Goal: Find specific page/section: Find specific page/section

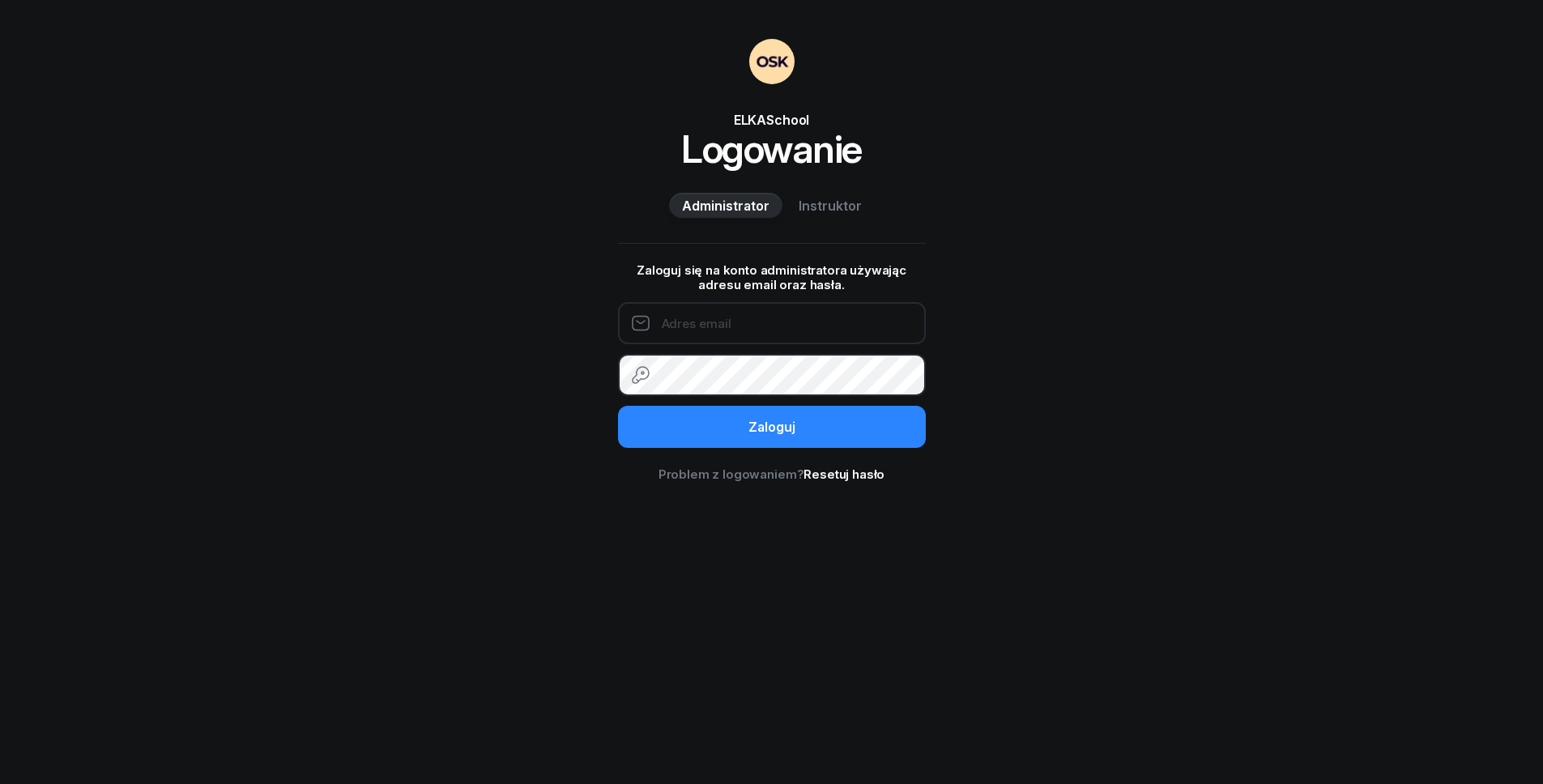
click at [684, 319] on input "email" at bounding box center [772, 323] width 308 height 42
paste input "[PERSON_NAME][EMAIL_ADDRESS][DOMAIN_NAME]"
type input "[PERSON_NAME][EMAIL_ADDRESS][DOMAIN_NAME]"
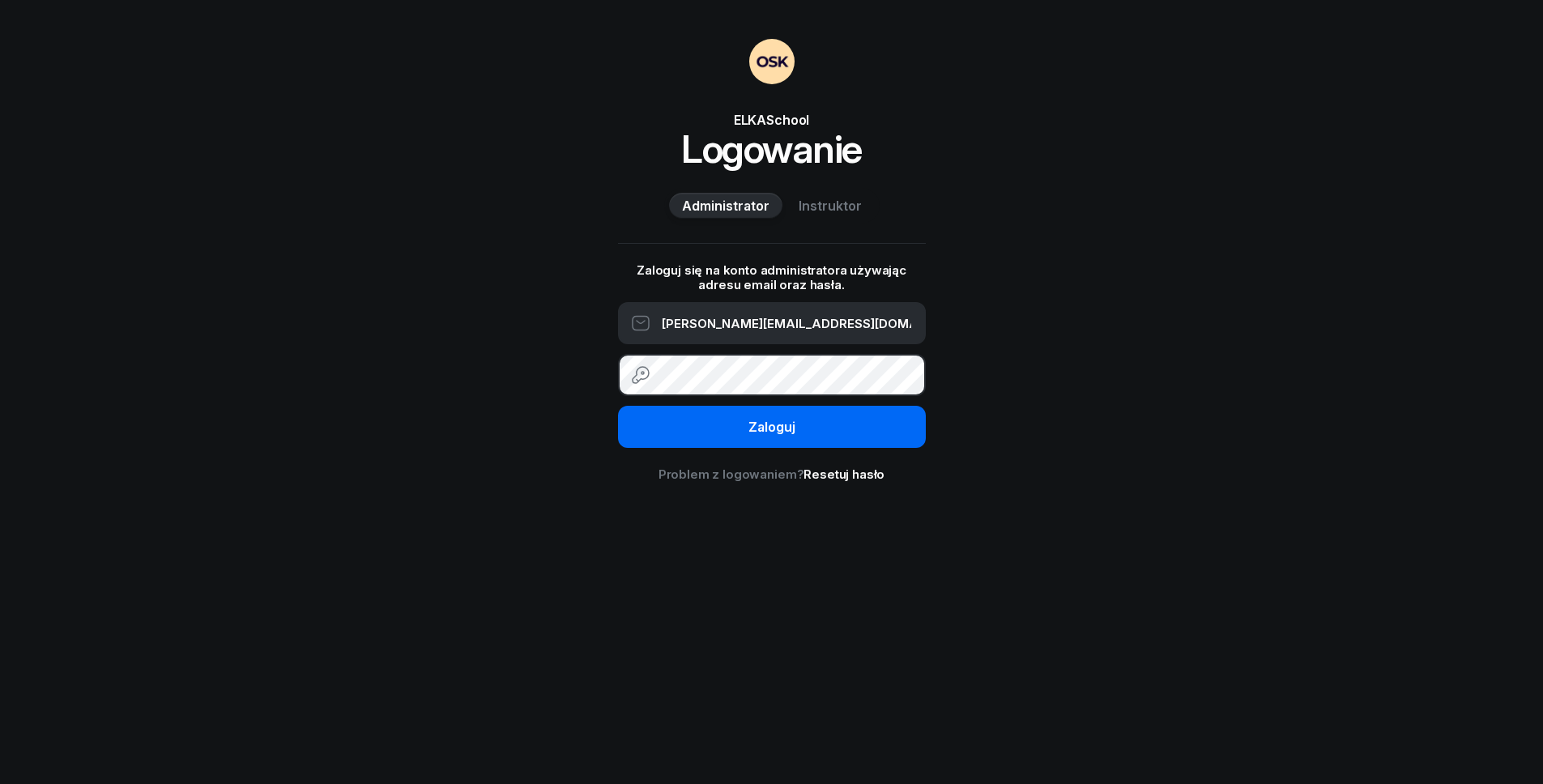
click at [734, 419] on button "Zaloguj" at bounding box center [772, 426] width 308 height 42
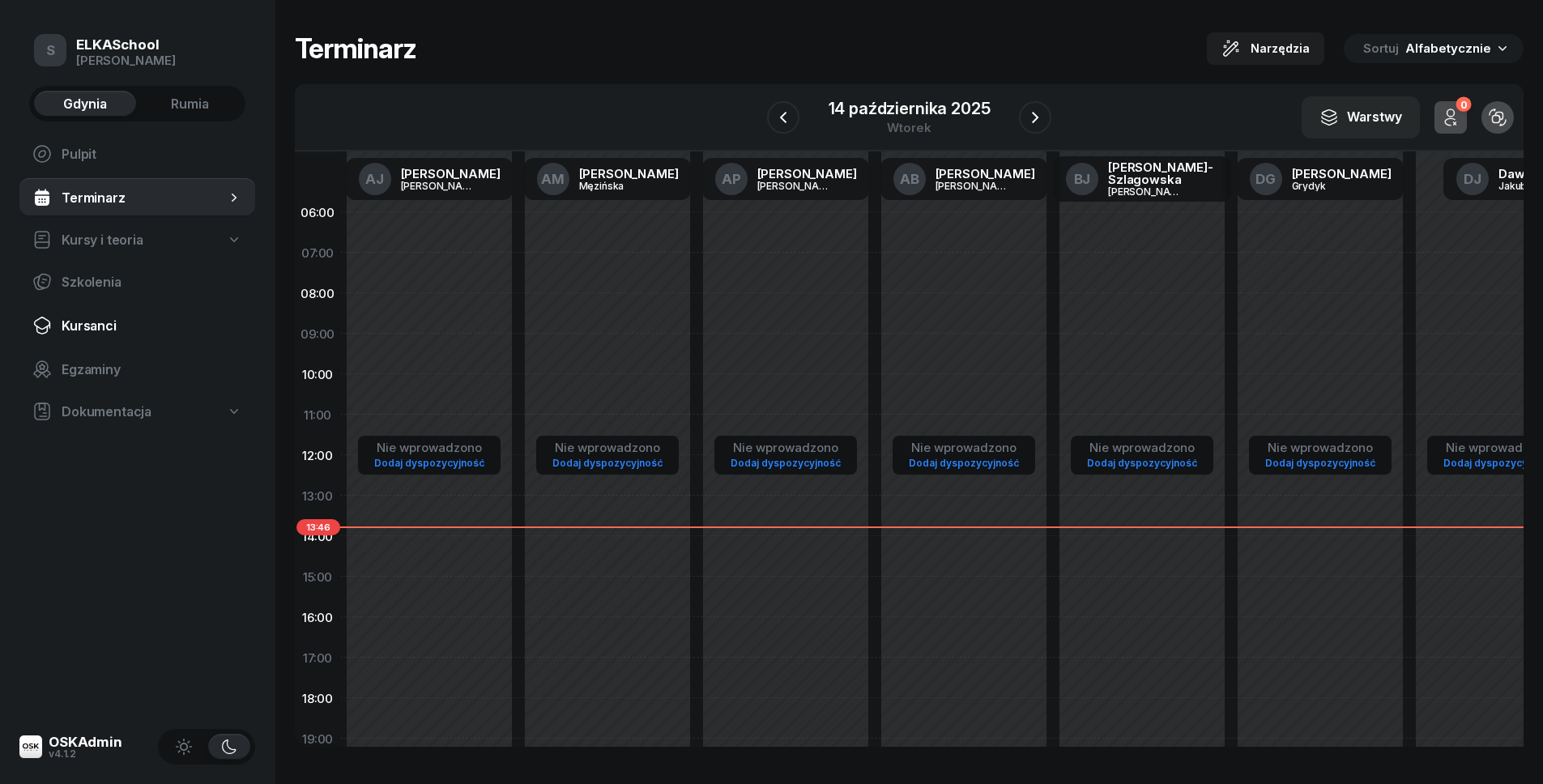
click at [145, 324] on span "Kursanci" at bounding box center [152, 326] width 181 height 16
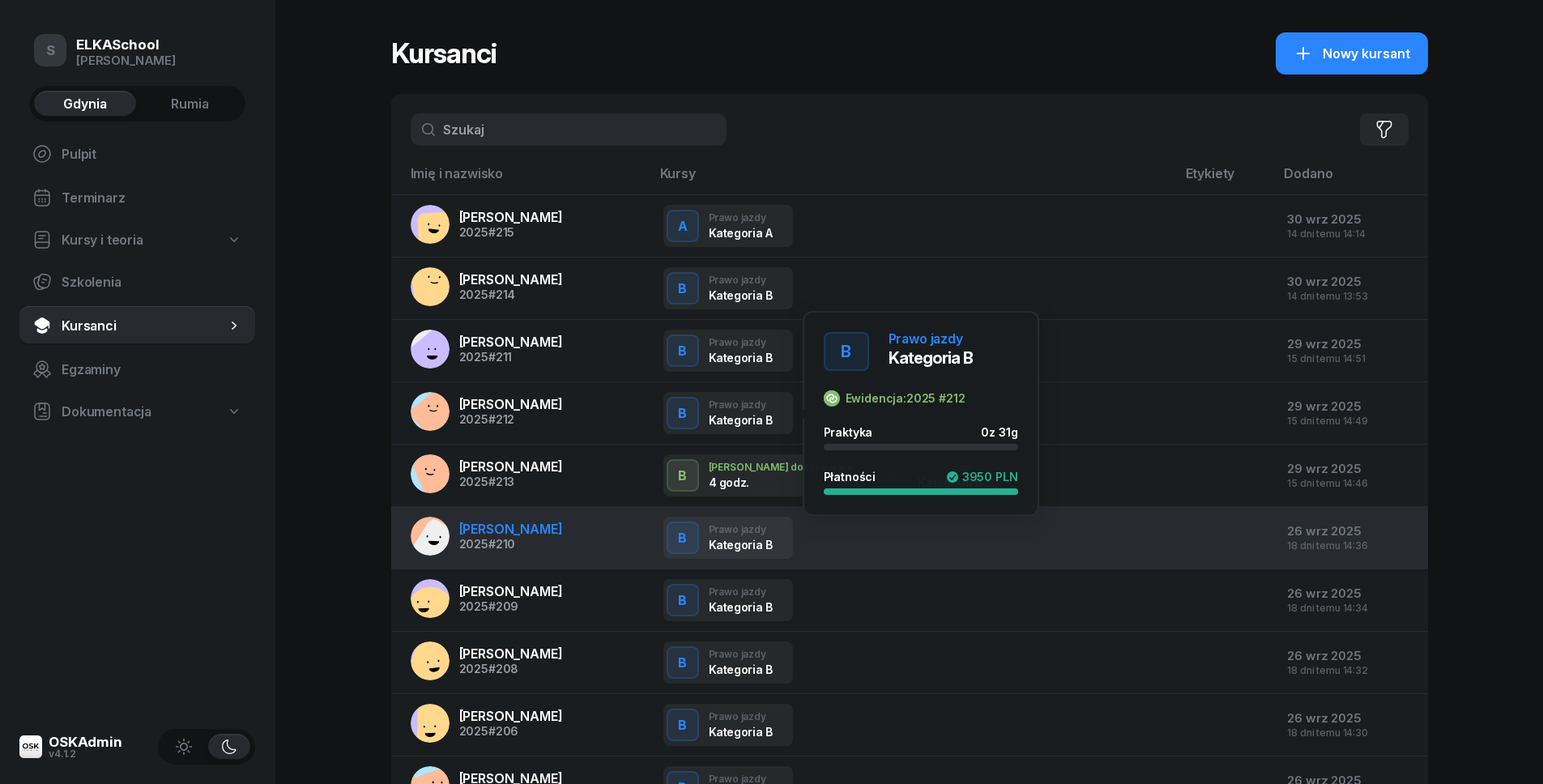
scroll to position [155, 0]
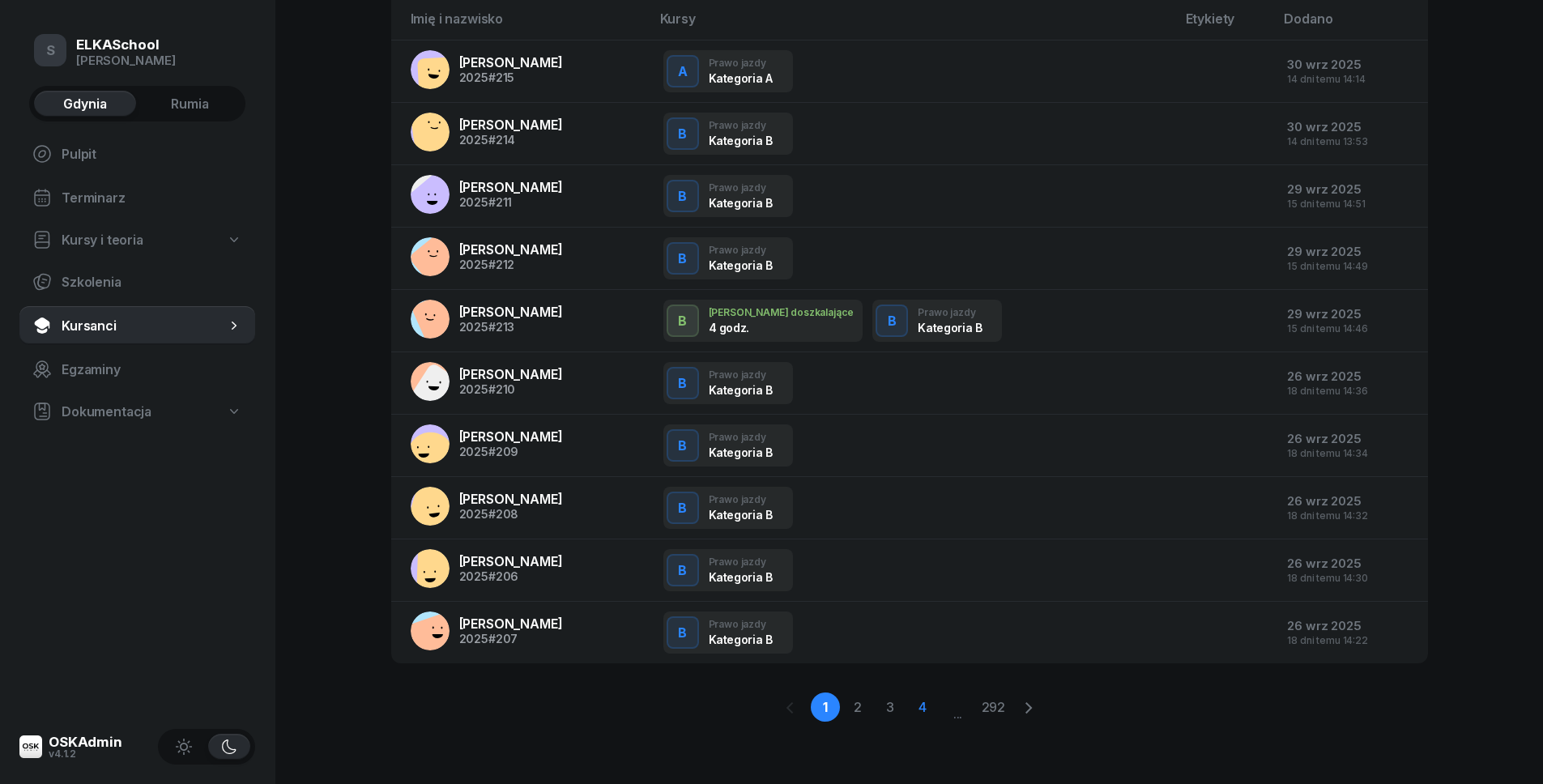
click at [927, 709] on link "4" at bounding box center [922, 707] width 29 height 29
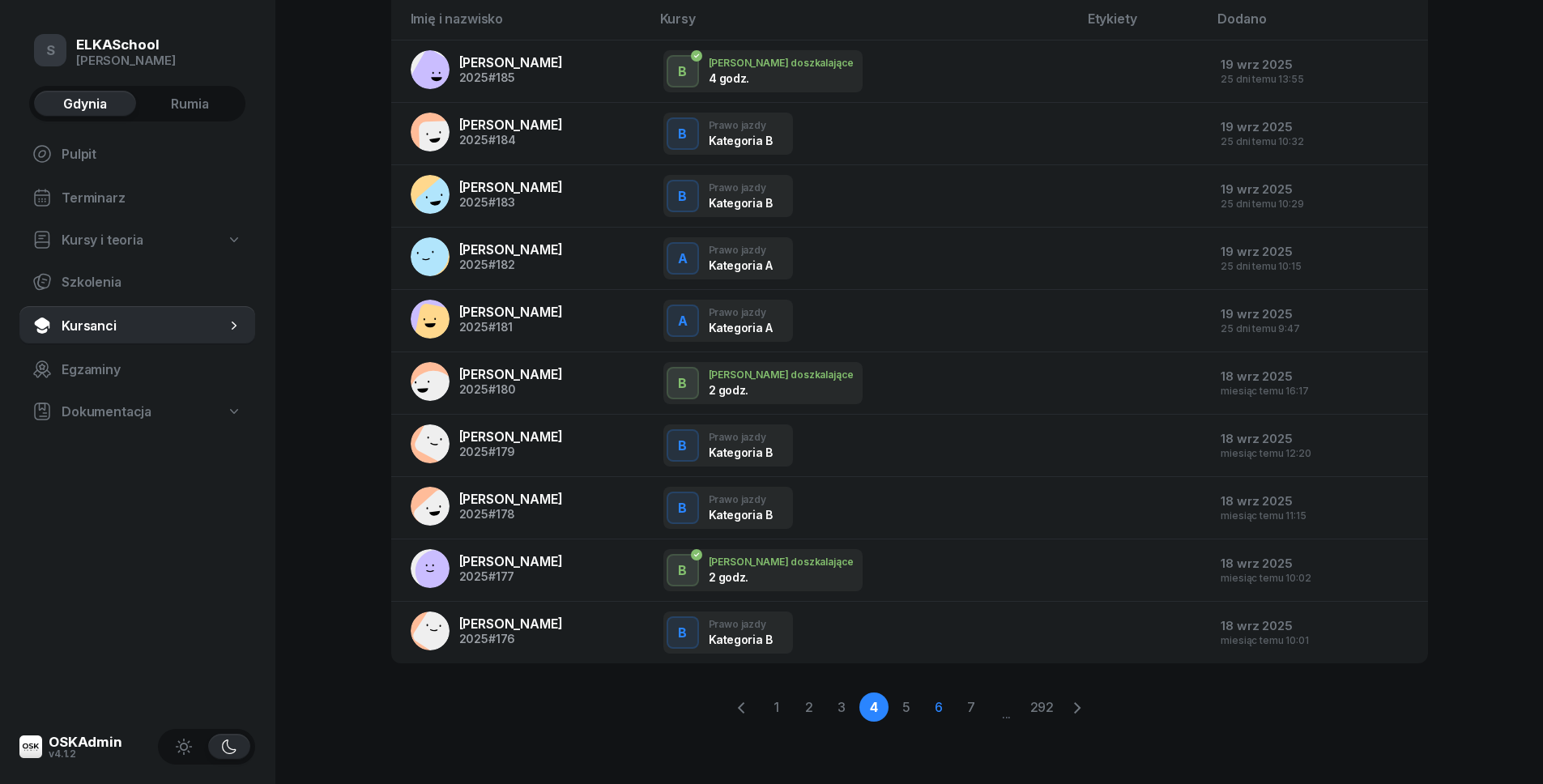
click at [925, 708] on link "6" at bounding box center [939, 707] width 29 height 29
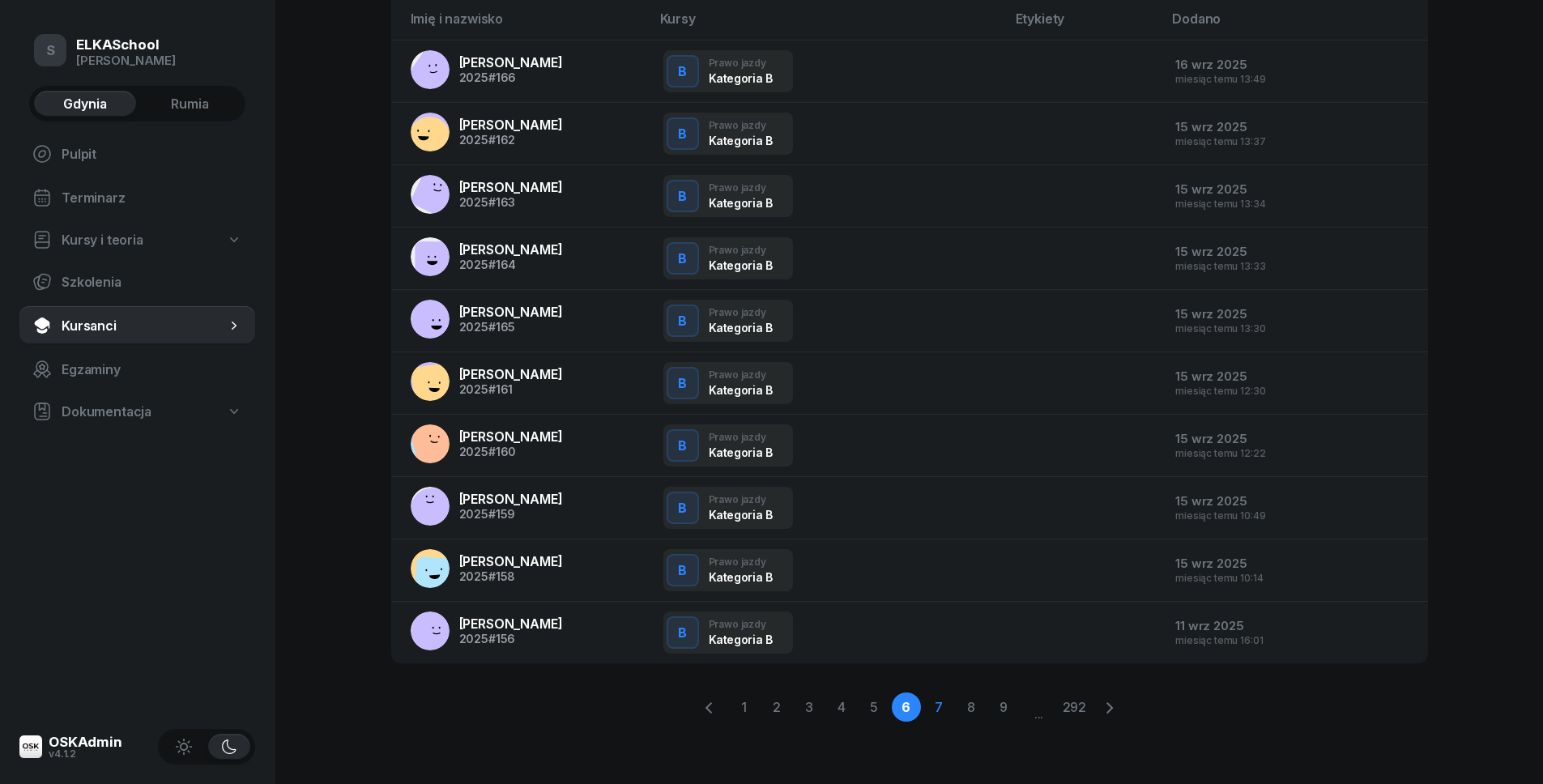
click at [938, 708] on link "7" at bounding box center [939, 707] width 29 height 29
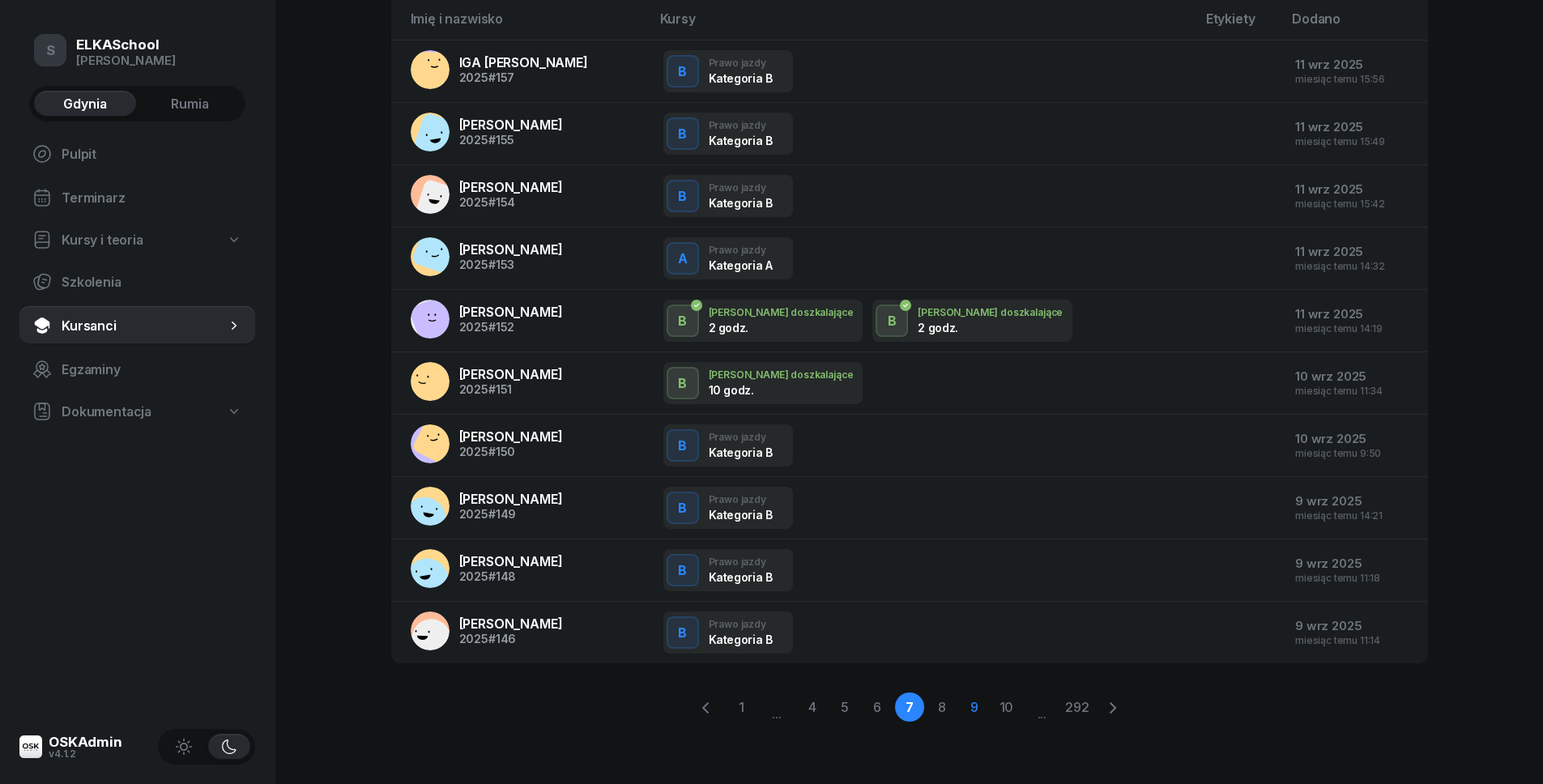
click at [965, 707] on link "9" at bounding box center [974, 707] width 29 height 29
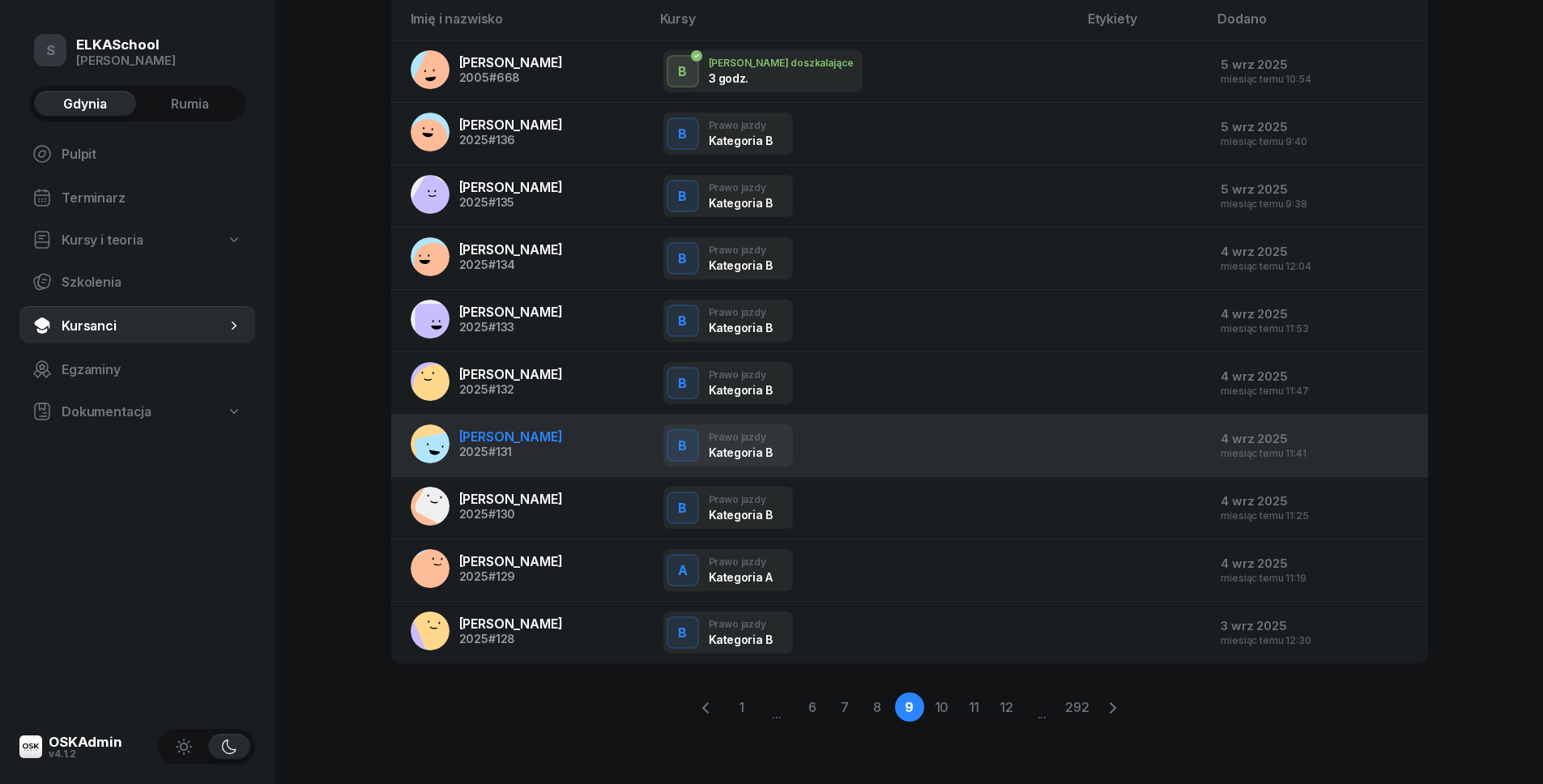
click at [489, 418] on td "[PERSON_NAME] 2025 #131" at bounding box center [521, 446] width 259 height 62
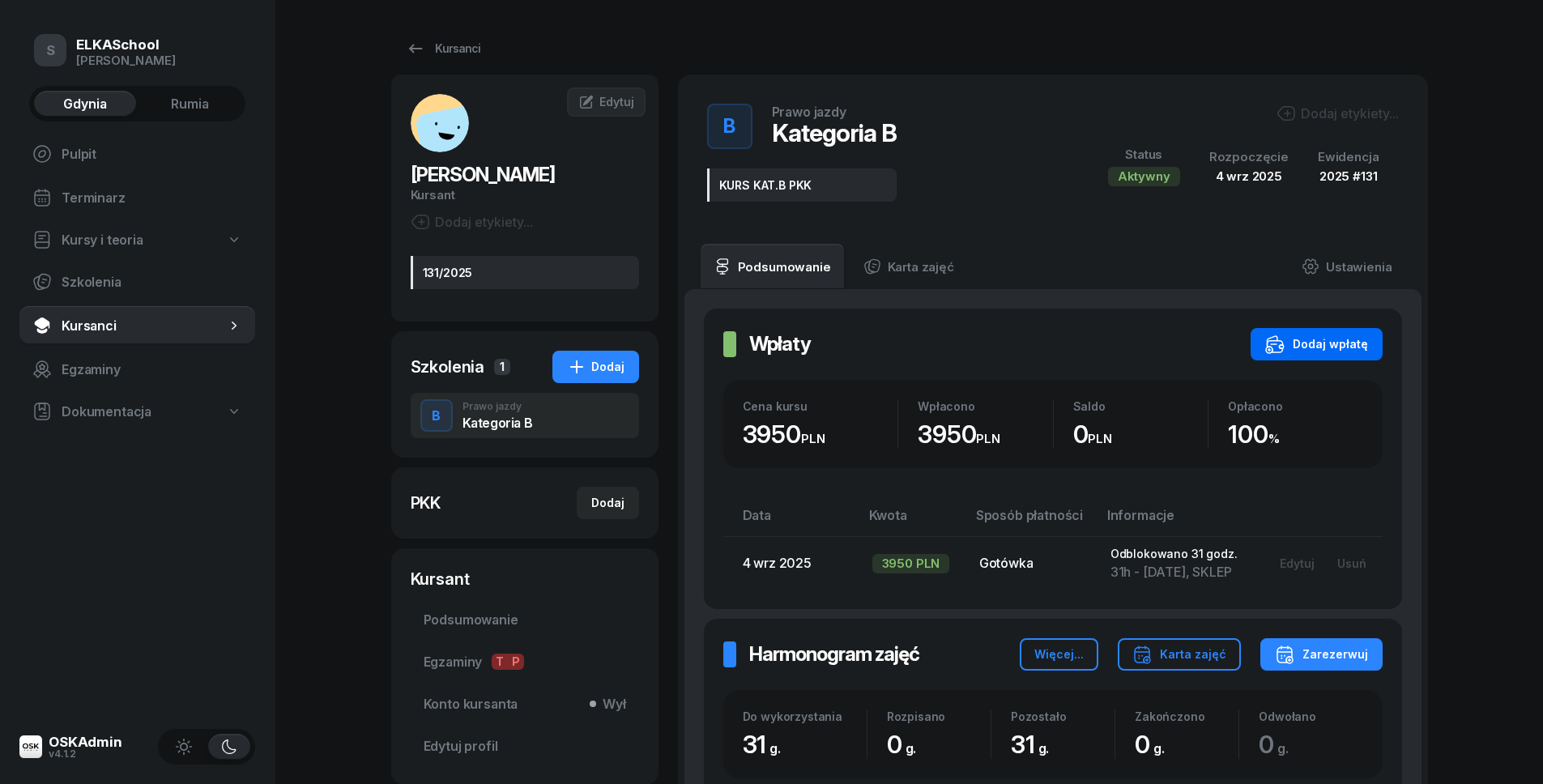
click at [1312, 343] on div "Dodaj wpłatę" at bounding box center [1316, 344] width 103 height 20
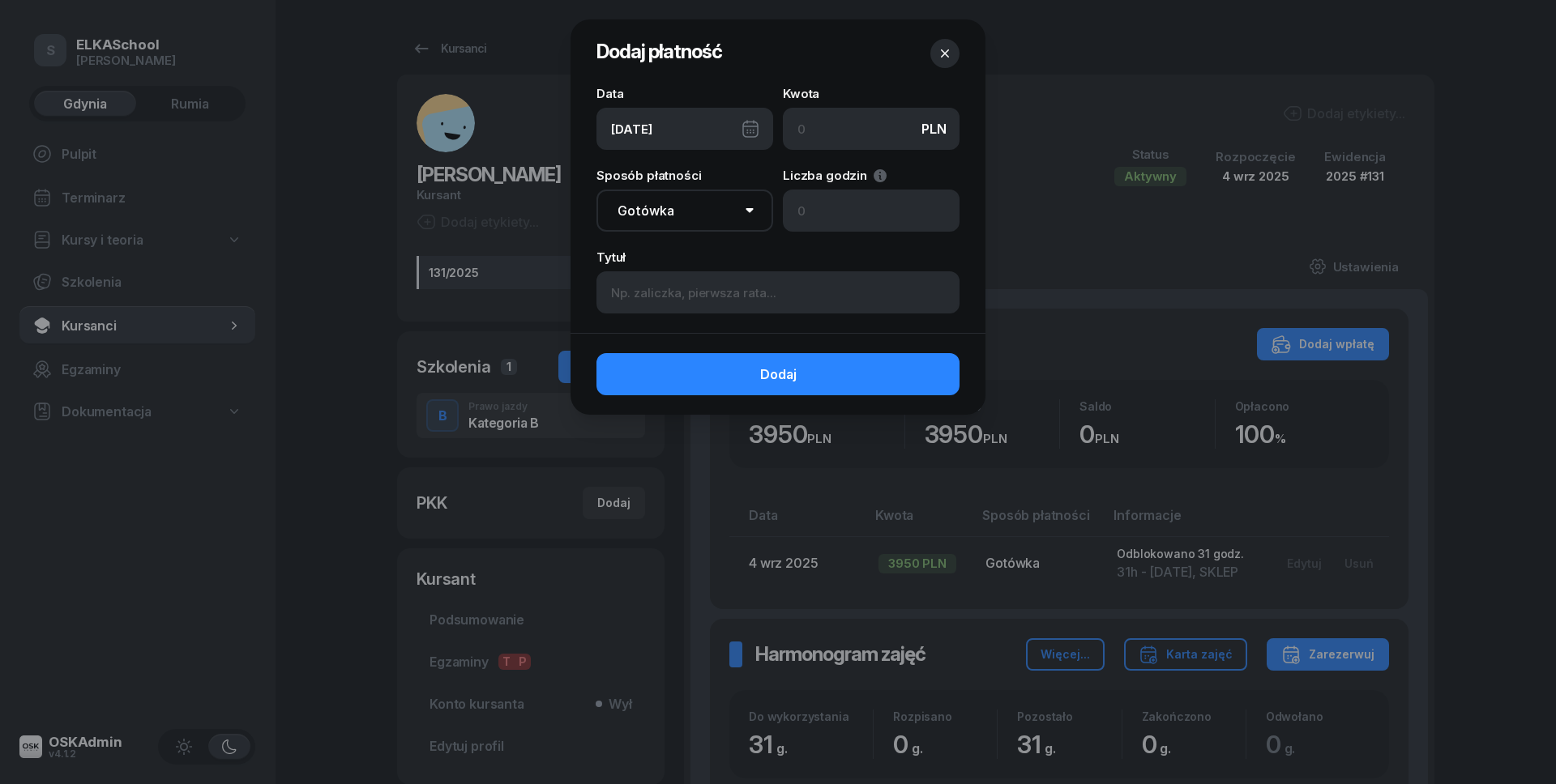
click at [956, 57] on button "button" at bounding box center [944, 53] width 29 height 29
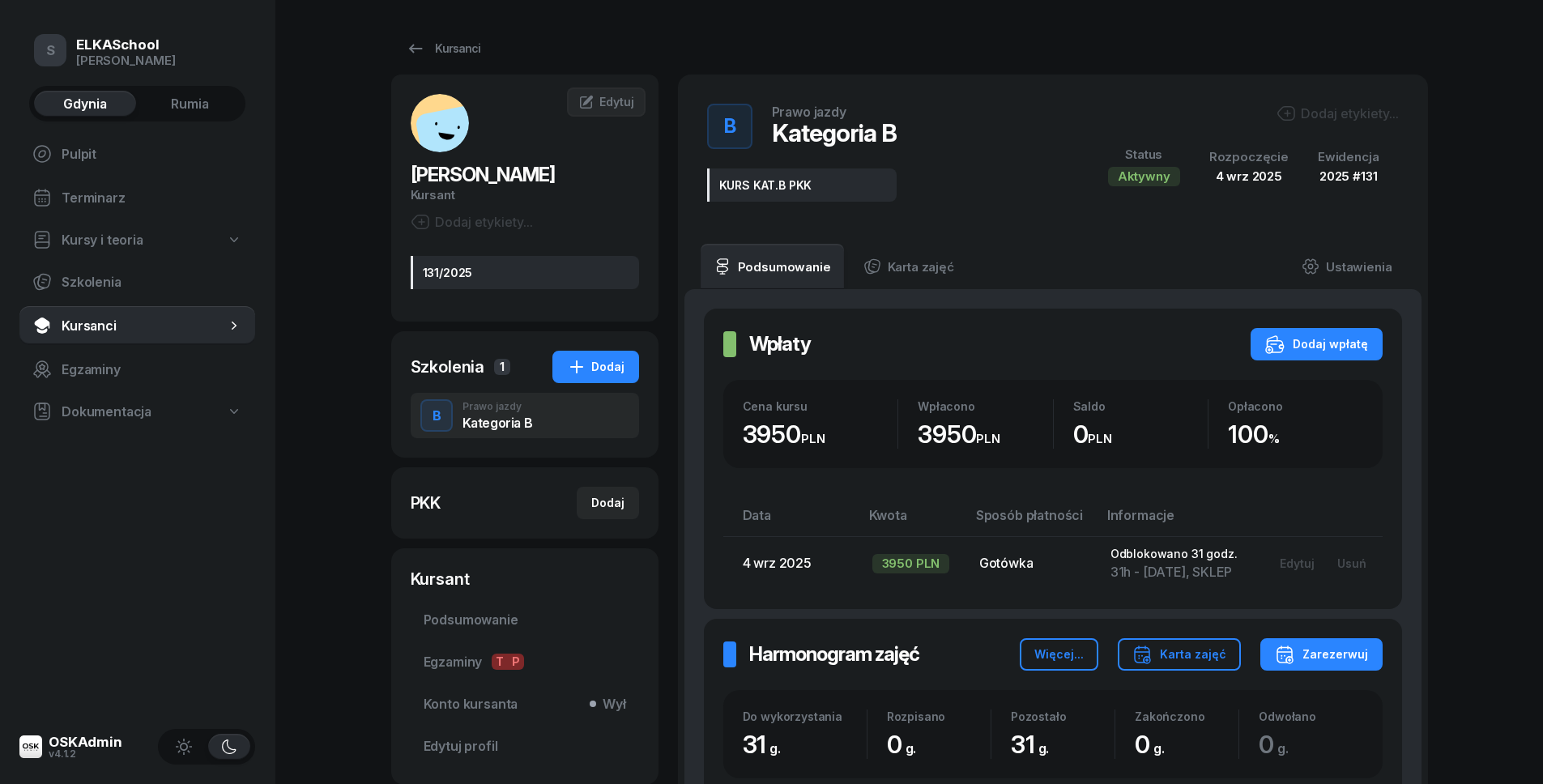
click at [188, 751] on icon "button" at bounding box center [184, 747] width 16 height 16
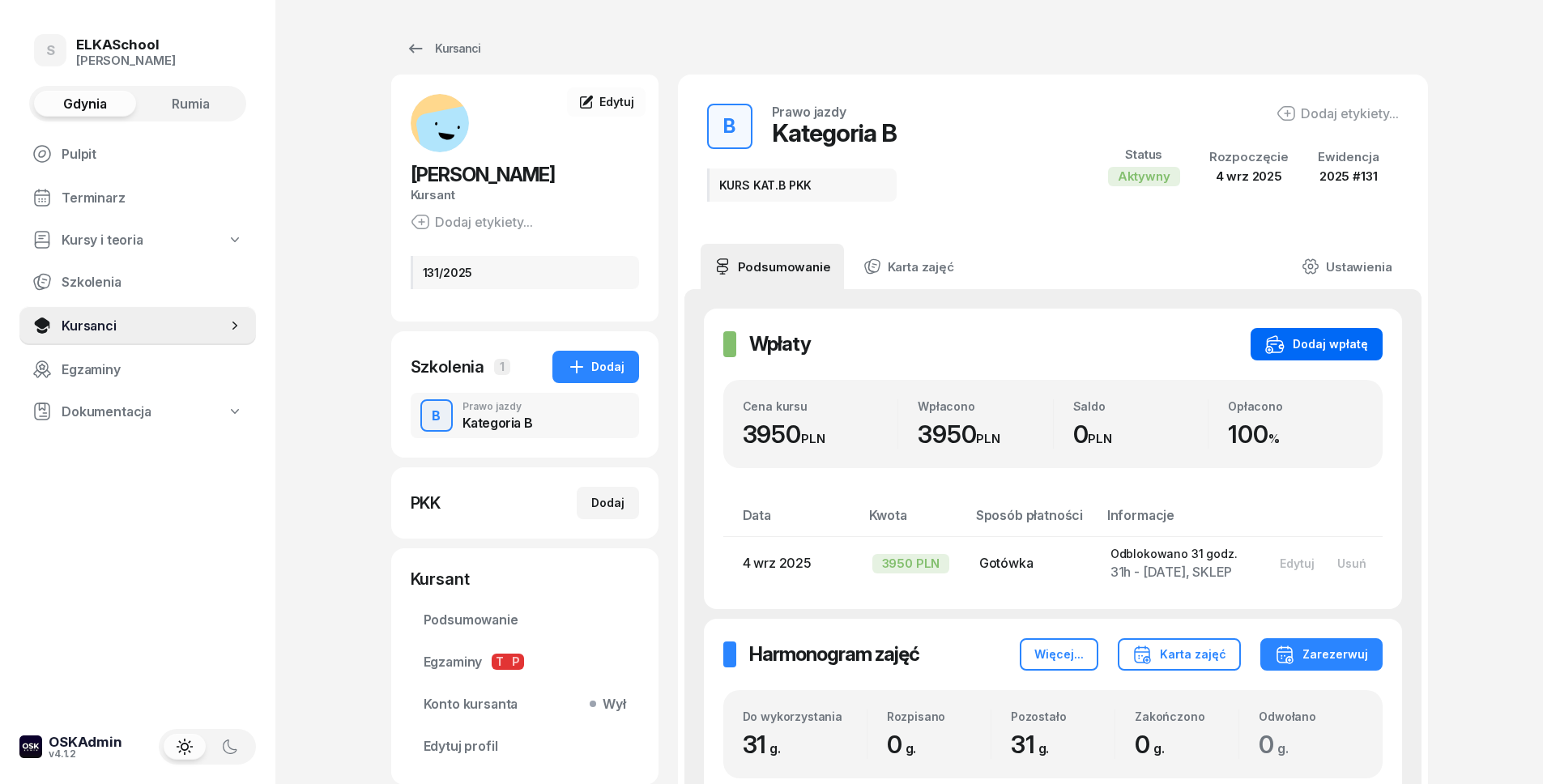
click at [1324, 343] on div "Dodaj wpłatę" at bounding box center [1316, 344] width 103 height 20
